Goal: Task Accomplishment & Management: Manage account settings

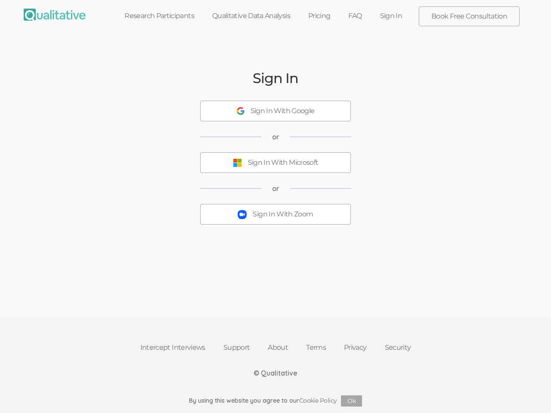
click at [275, 207] on button "Sign In With Zoom" at bounding box center [275, 214] width 151 height 21
click at [275, 111] on div "Sign In With Google" at bounding box center [283, 111] width 64 height 10
click at [275, 163] on div "Sign In With Microsoft" at bounding box center [283, 163] width 71 height 10
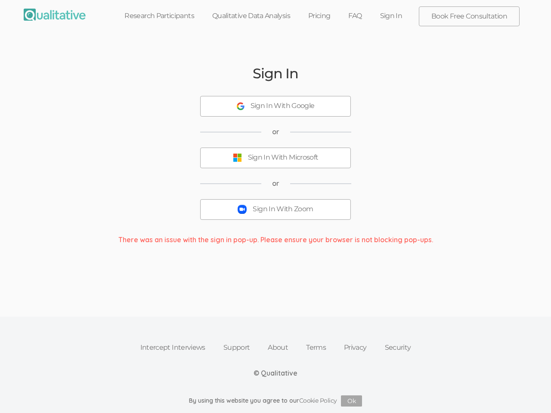
click at [352, 401] on button "Ok" at bounding box center [351, 401] width 21 height 11
